Goal: Task Accomplishment & Management: Manage account settings

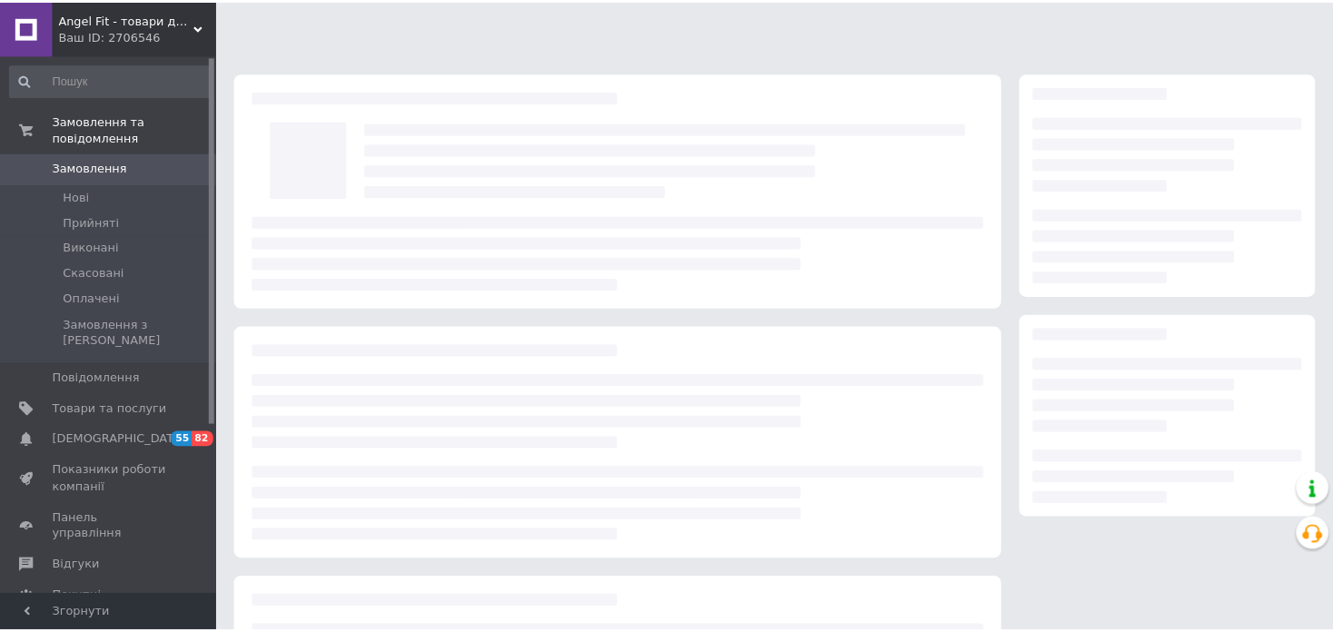
scroll to position [91, 0]
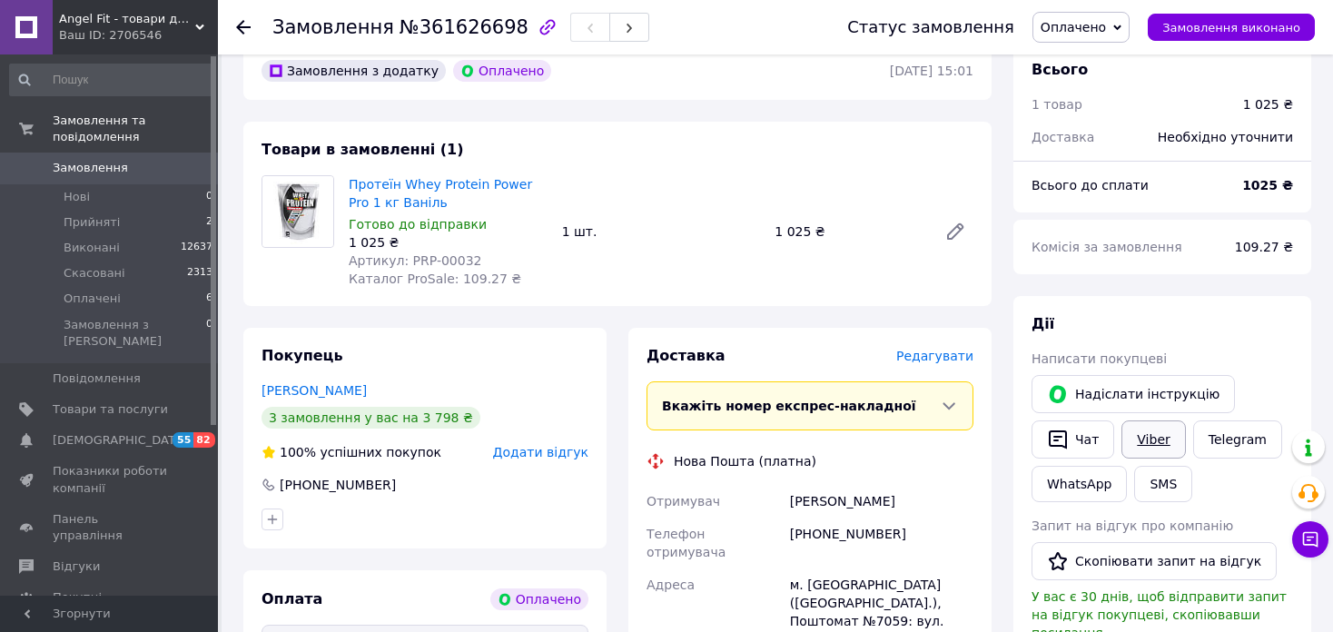
click at [1150, 436] on link "Viber" at bounding box center [1154, 440] width 64 height 38
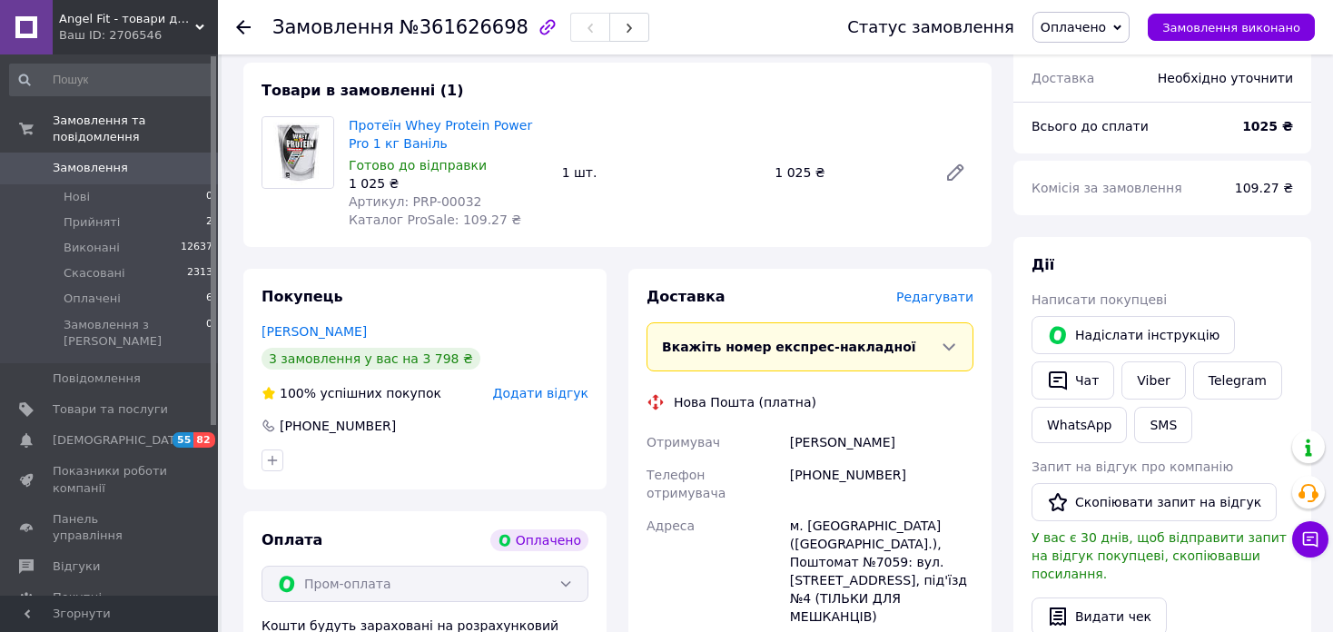
scroll to position [182, 0]
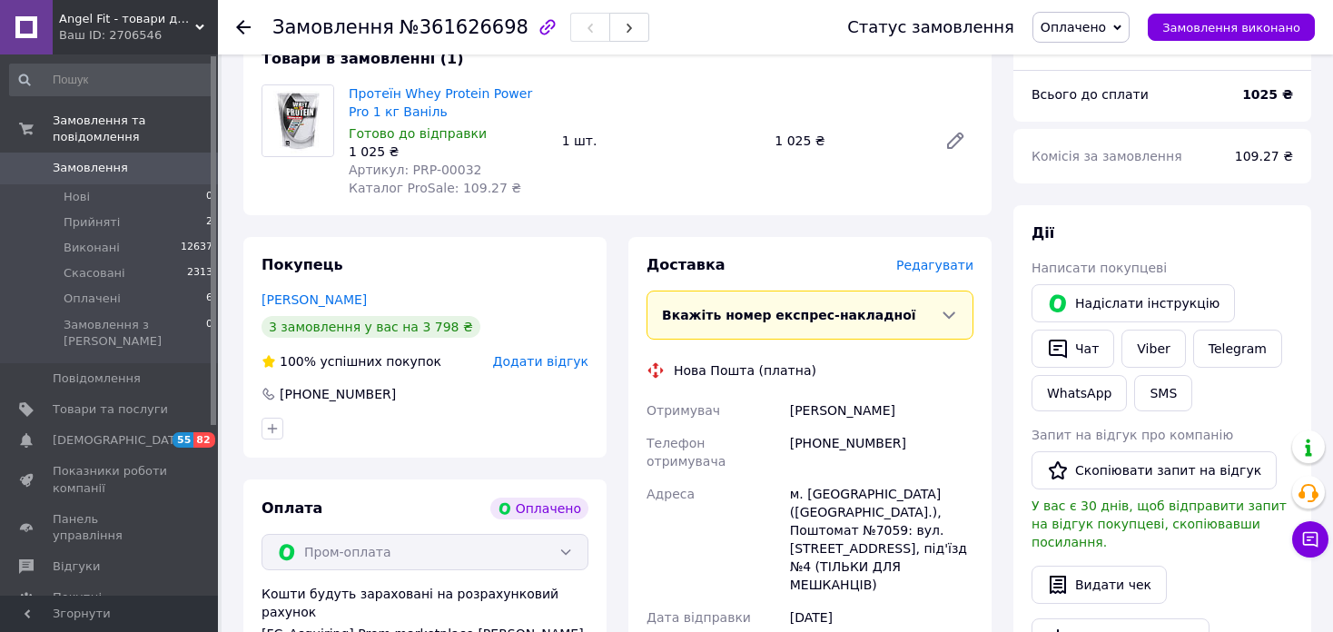
click at [413, 37] on span "№361626698" at bounding box center [464, 27] width 129 height 22
copy span "361626698"
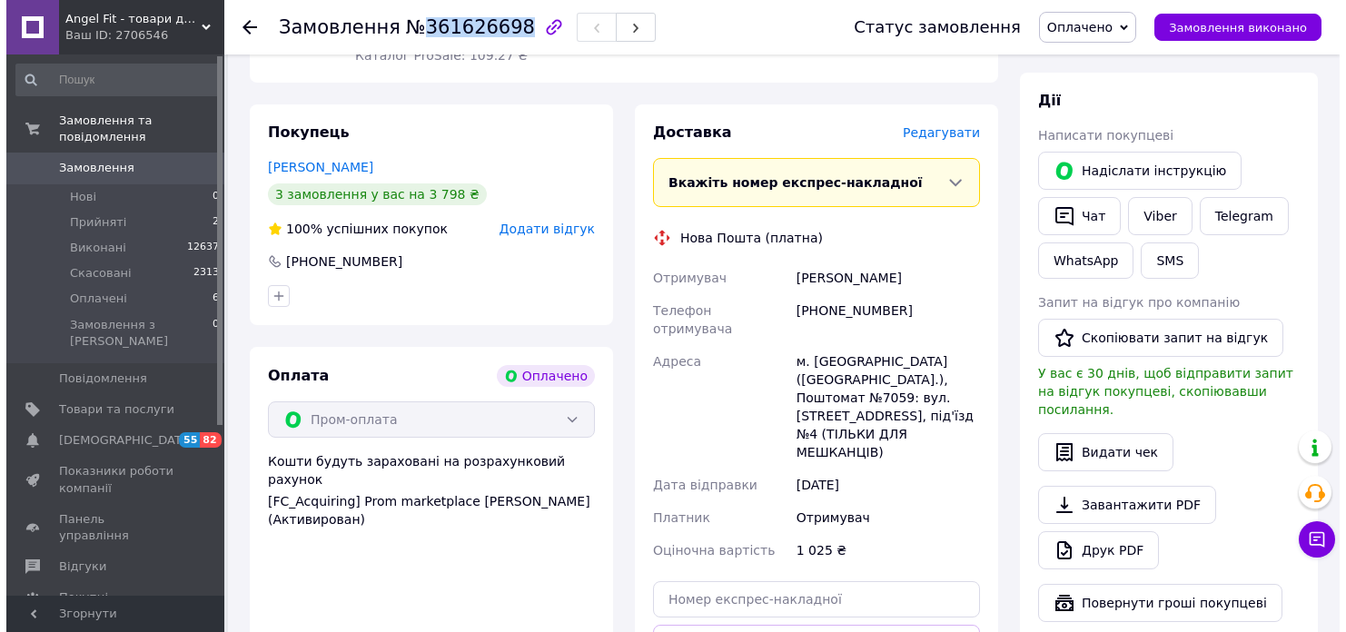
scroll to position [91, 0]
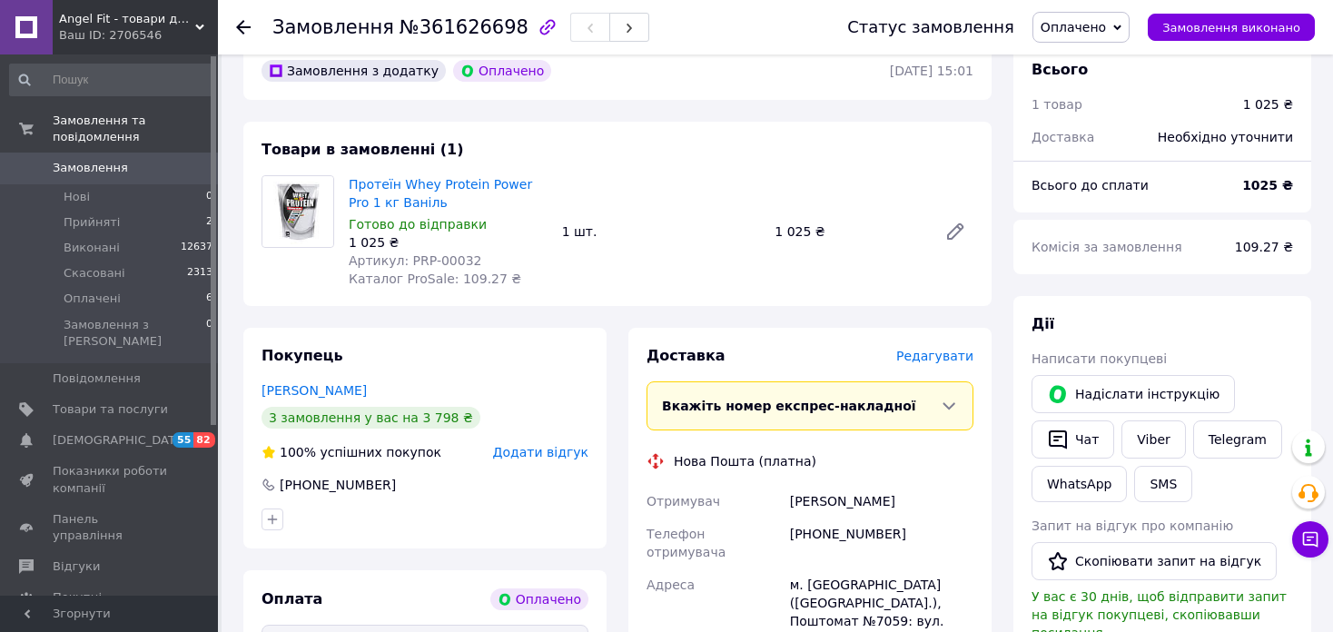
click at [938, 361] on span "Редагувати" at bounding box center [934, 356] width 77 height 15
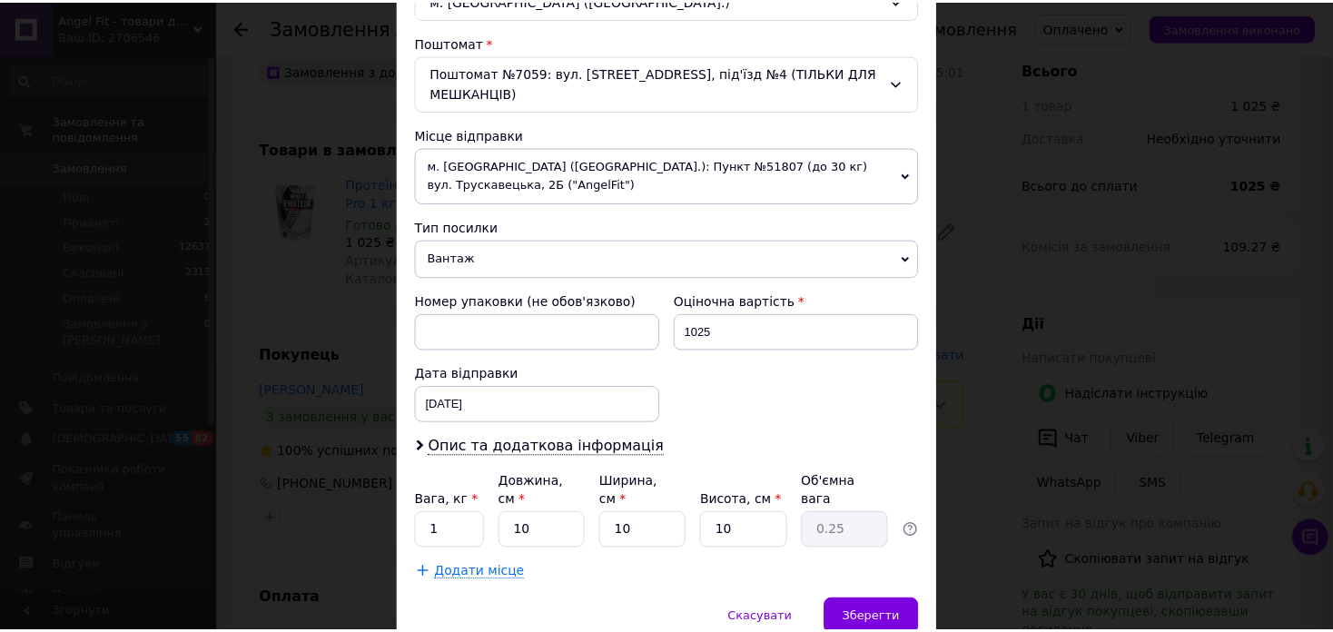
scroll to position [545, 0]
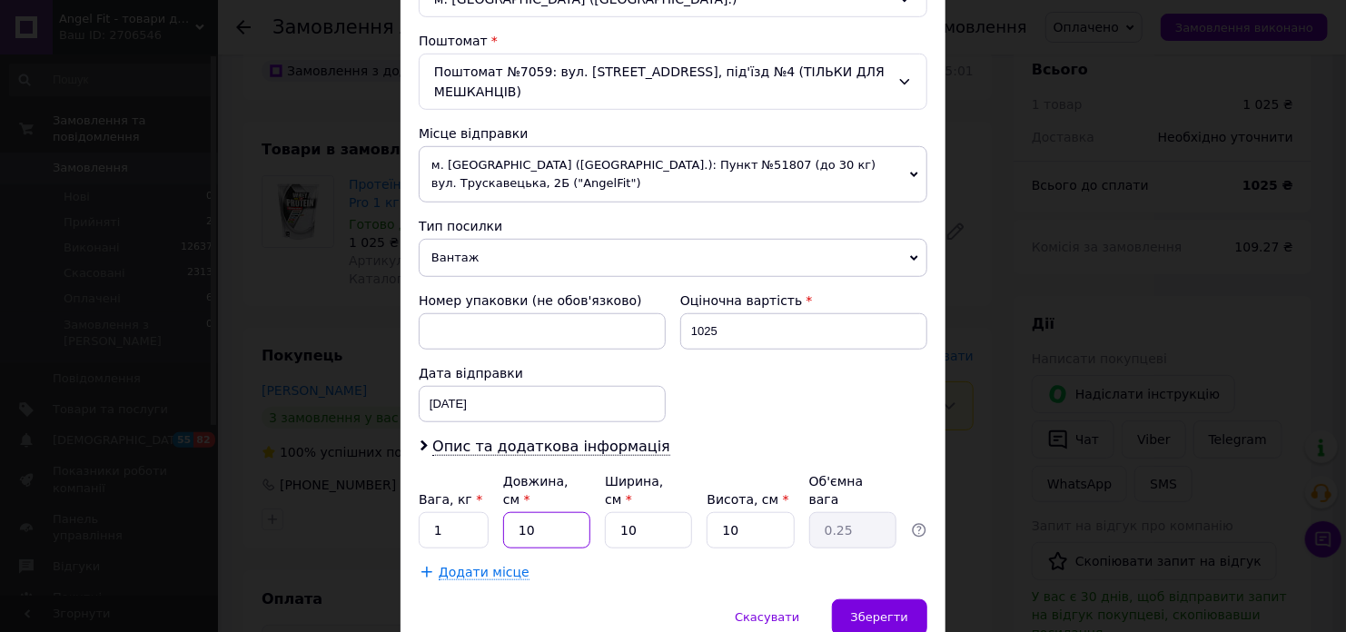
click at [569, 512] on input "10" at bounding box center [546, 530] width 87 height 36
click at [877, 610] on span "Зберегти" at bounding box center [879, 617] width 57 height 14
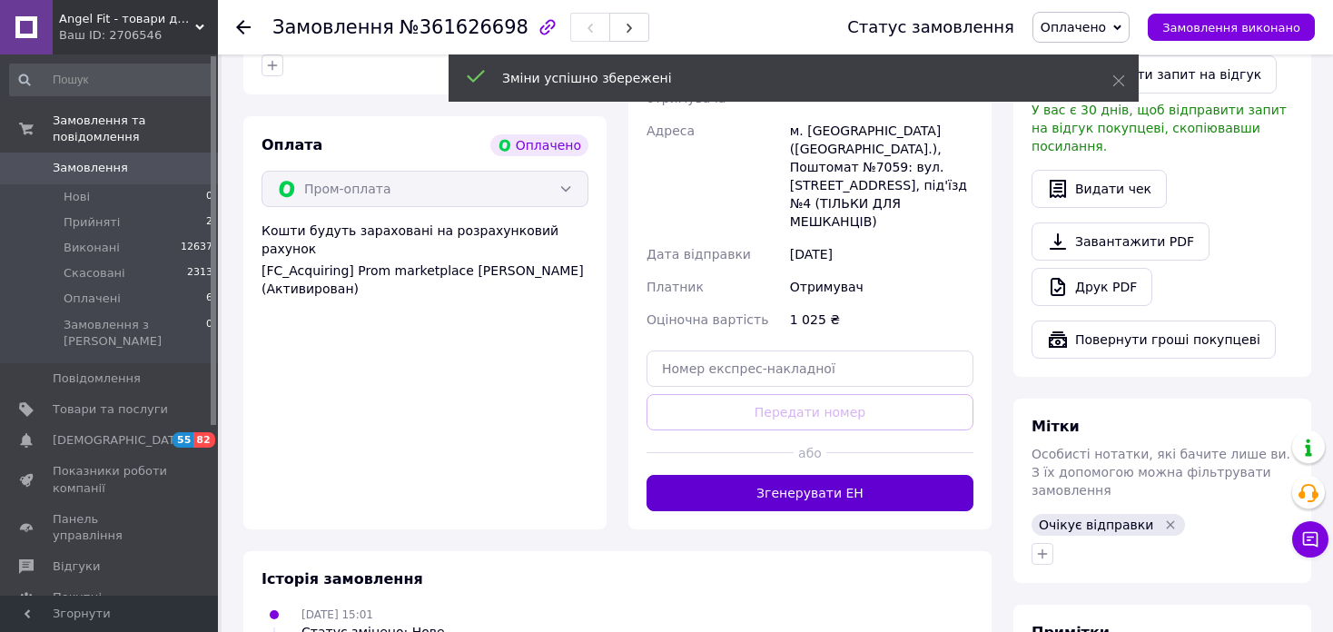
click at [824, 475] on button "Згенерувати ЕН" at bounding box center [810, 493] width 327 height 36
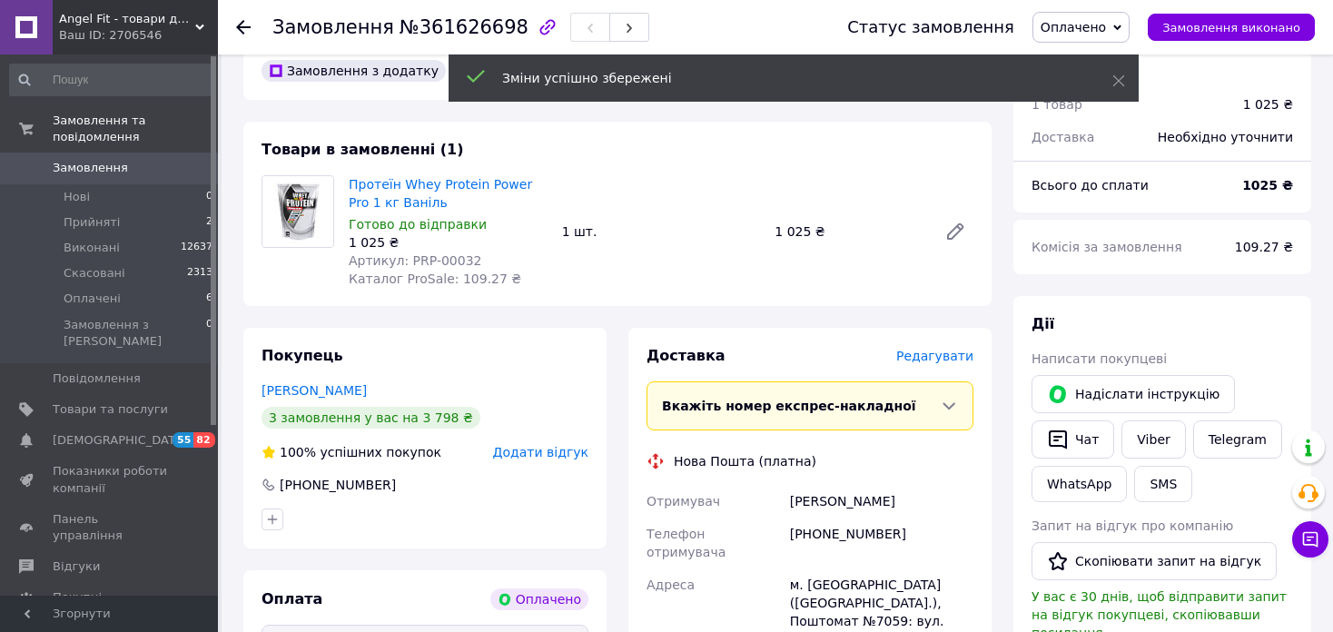
scroll to position [91, 0]
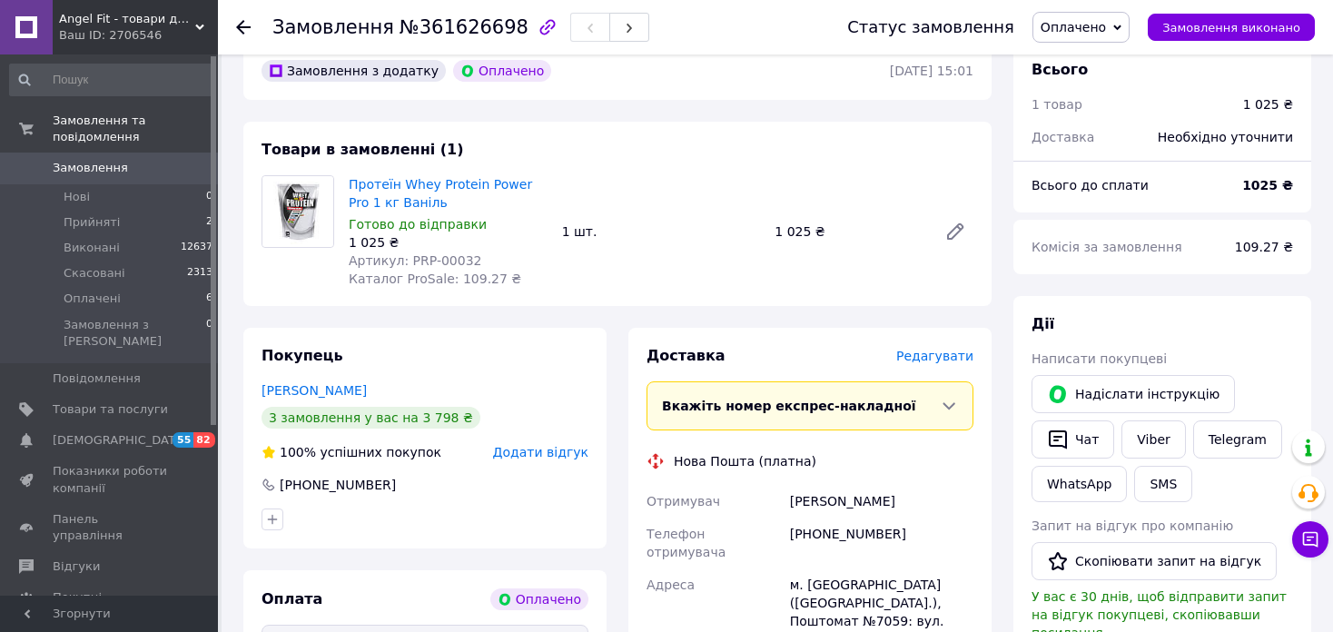
click at [456, 22] on span "№361626698" at bounding box center [464, 27] width 129 height 22
copy span "361626698"
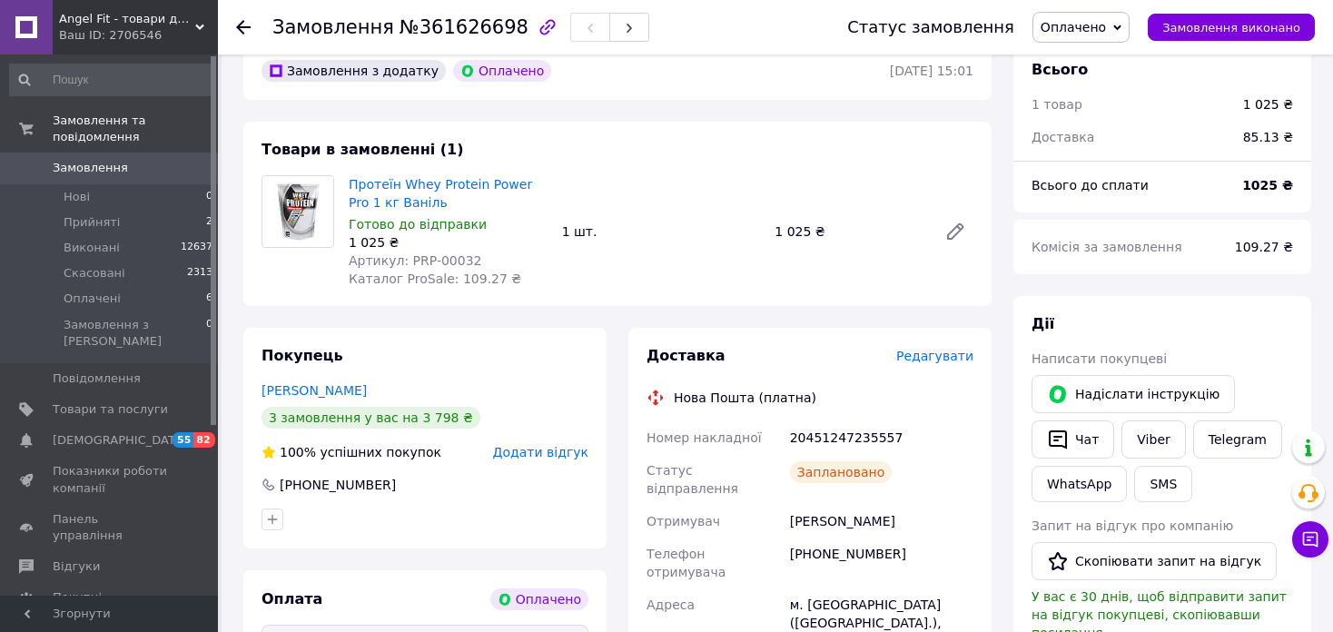
click at [241, 22] on use at bounding box center [243, 27] width 15 height 15
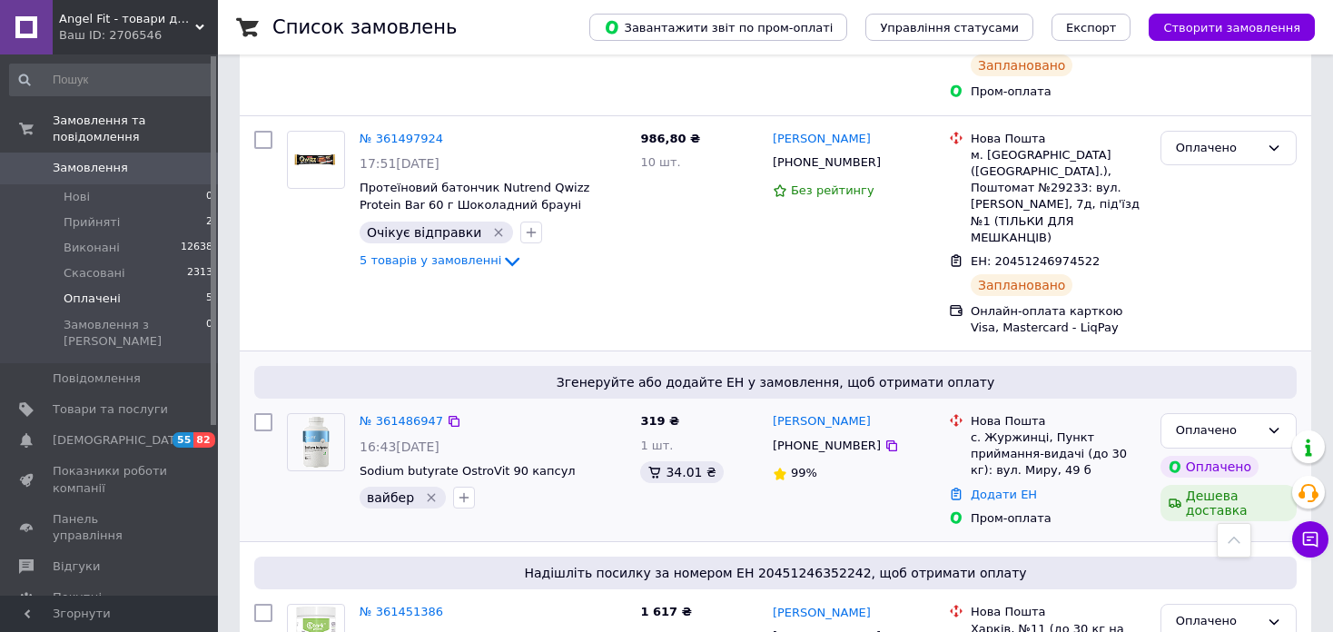
scroll to position [857, 0]
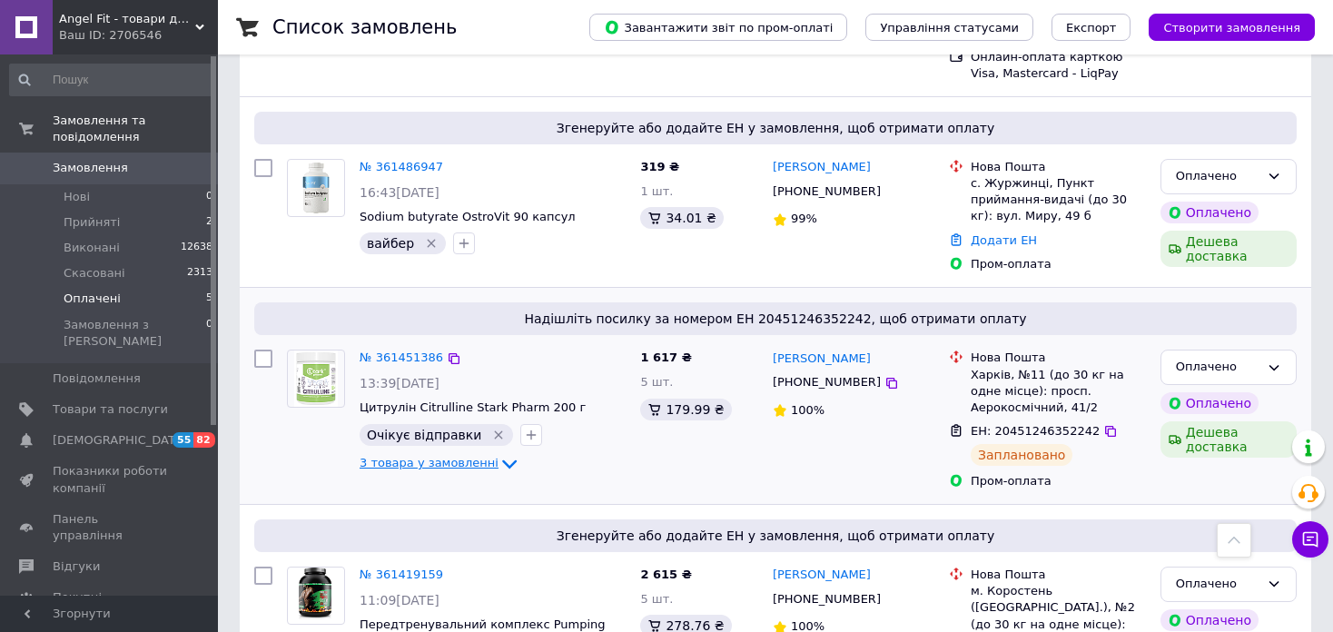
click at [499, 453] on icon at bounding box center [510, 464] width 22 height 22
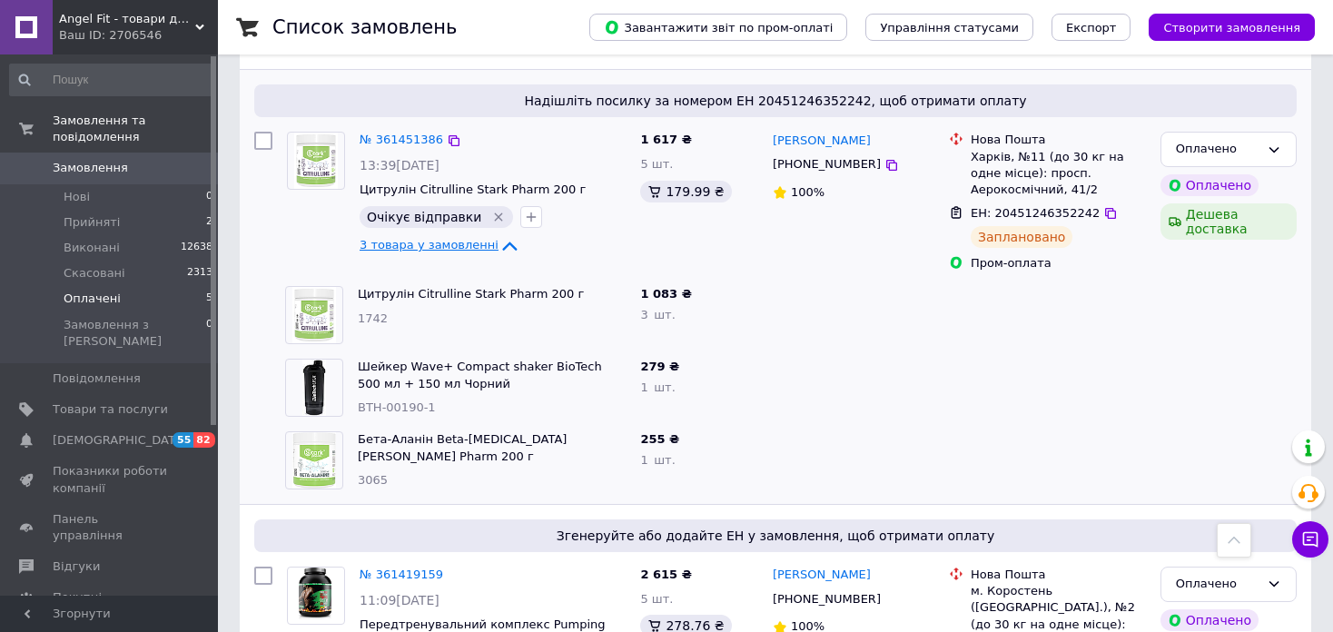
scroll to position [894, 0]
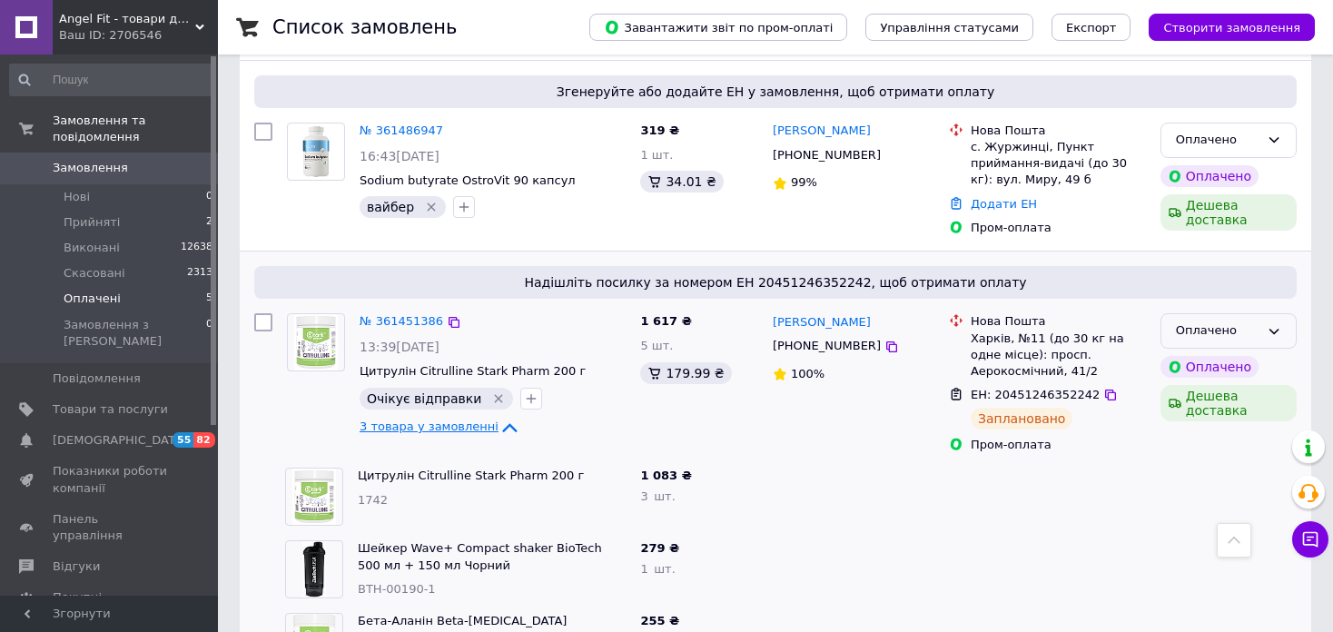
click at [1261, 313] on div "Оплачено" at bounding box center [1229, 330] width 136 height 35
click at [1218, 386] on li "Виконано" at bounding box center [1229, 403] width 134 height 34
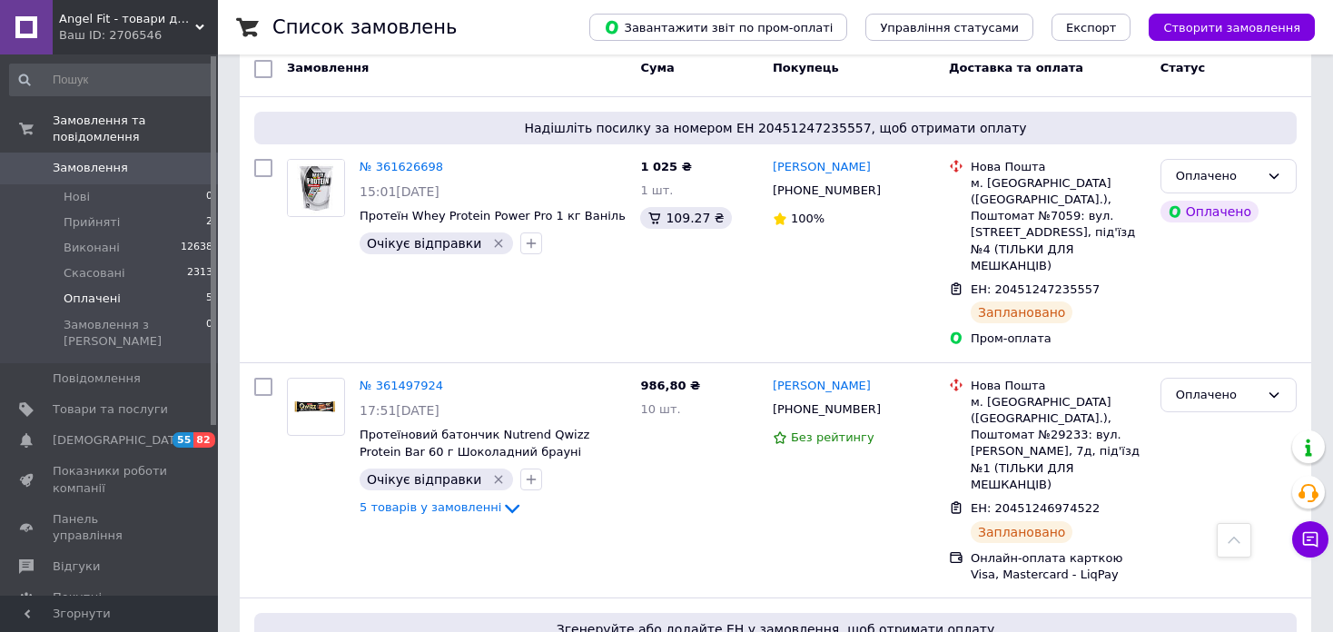
scroll to position [349, 0]
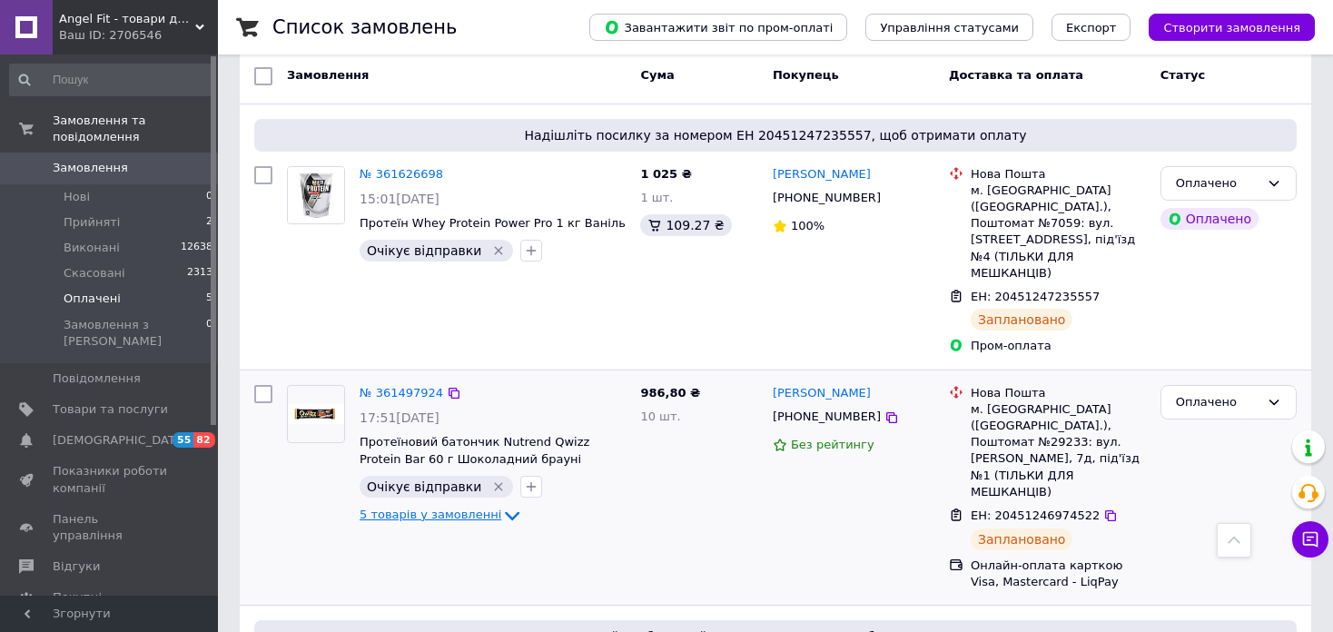
click at [501, 505] on icon at bounding box center [512, 516] width 22 height 22
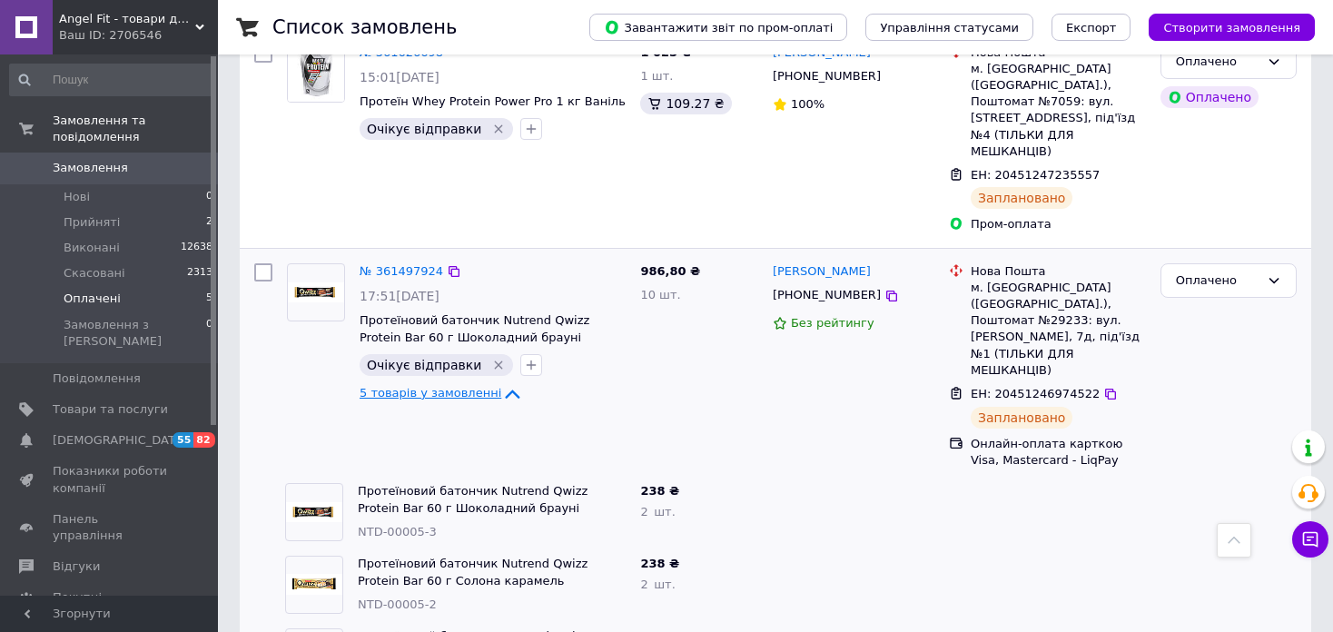
scroll to position [440, 0]
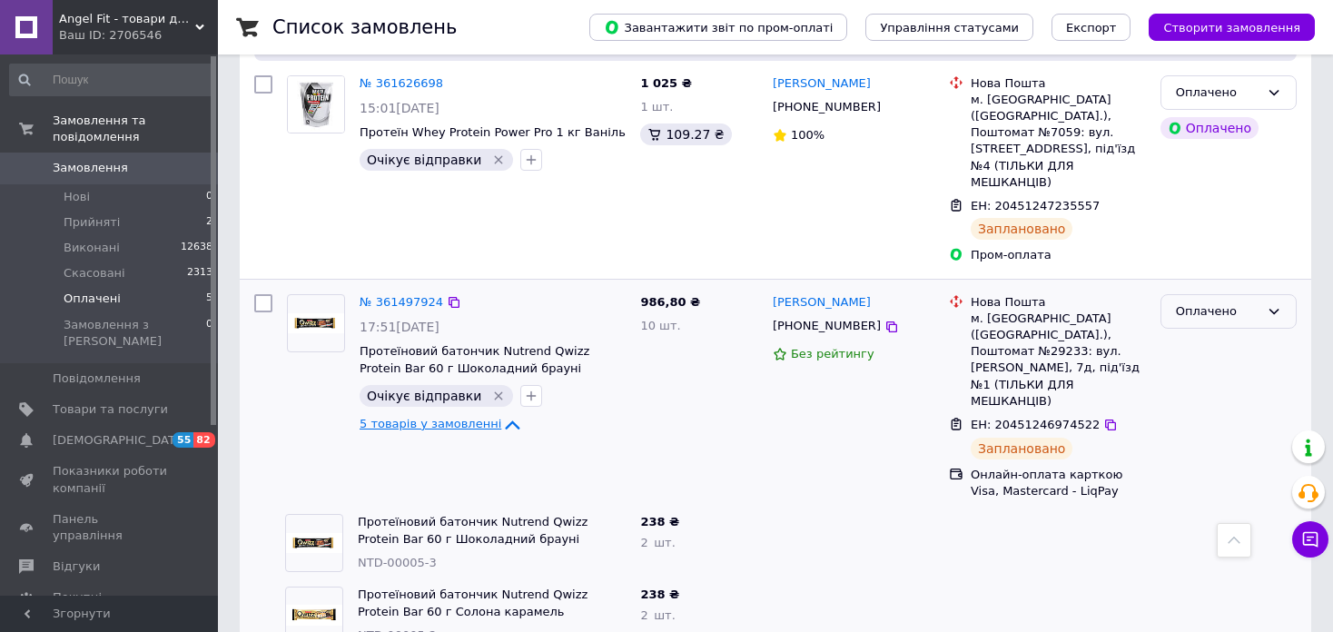
click at [1239, 294] on div "Оплачено" at bounding box center [1229, 311] width 136 height 35
click at [1212, 366] on li "Виконано" at bounding box center [1229, 383] width 134 height 34
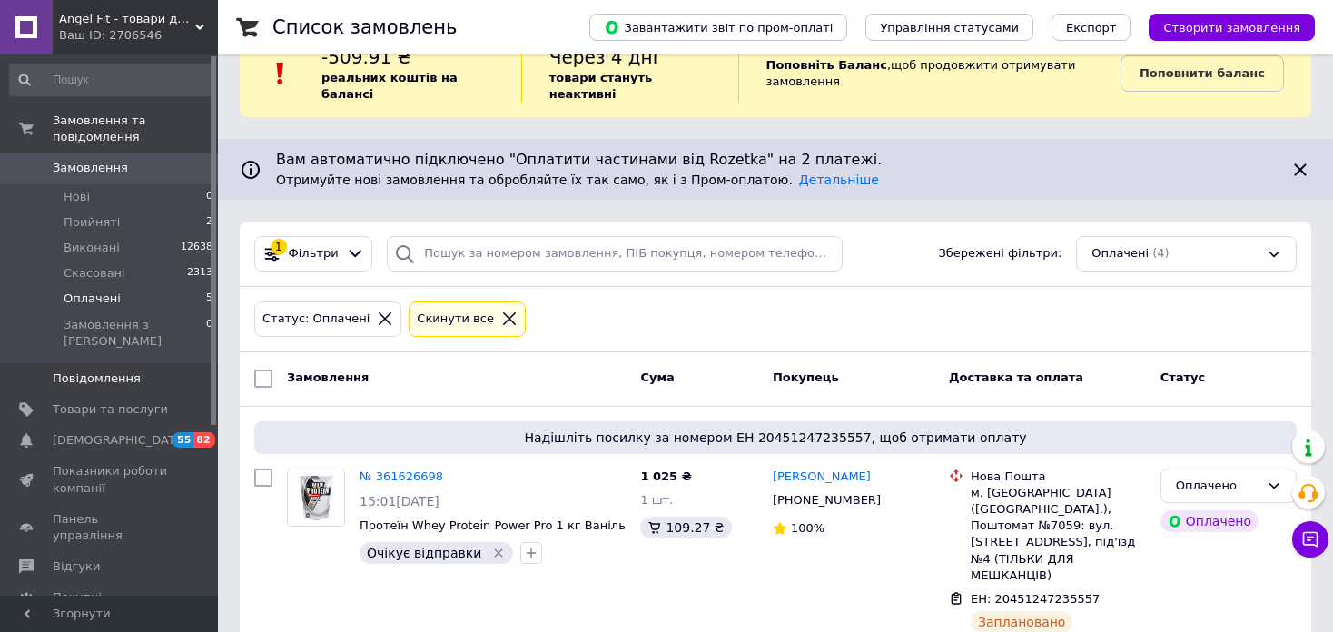
scroll to position [0, 0]
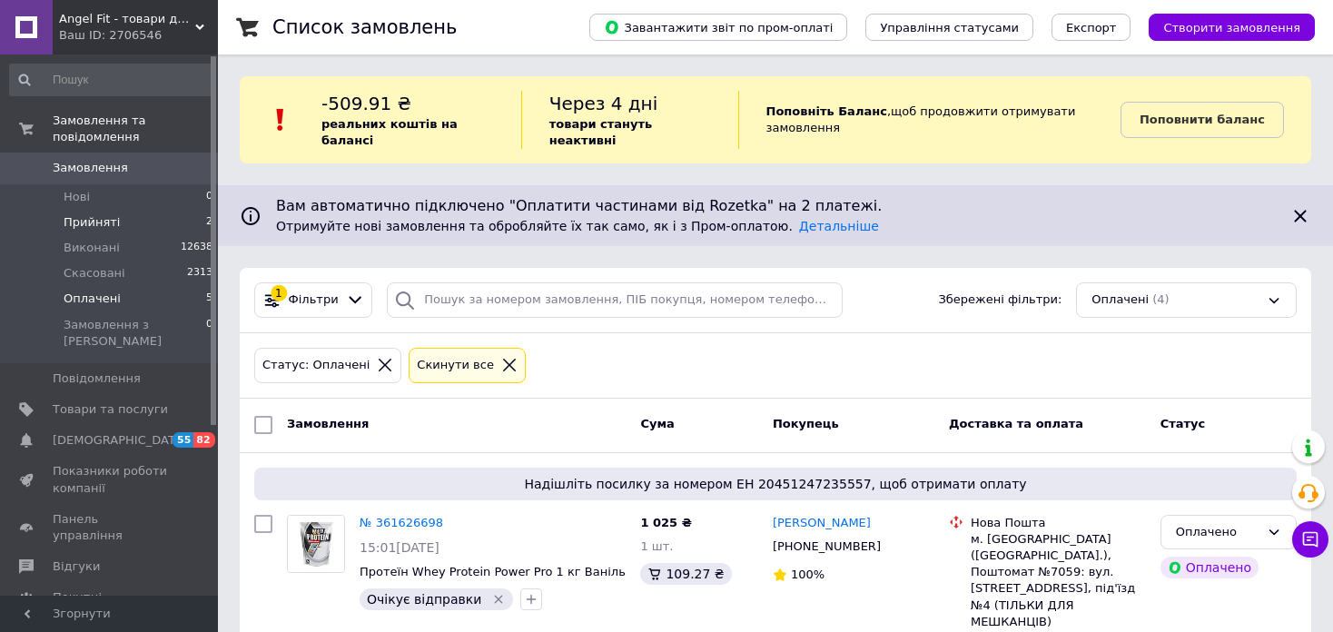
click at [141, 210] on li "Прийняті 2" at bounding box center [111, 222] width 223 height 25
